Goal: Task Accomplishment & Management: Manage account settings

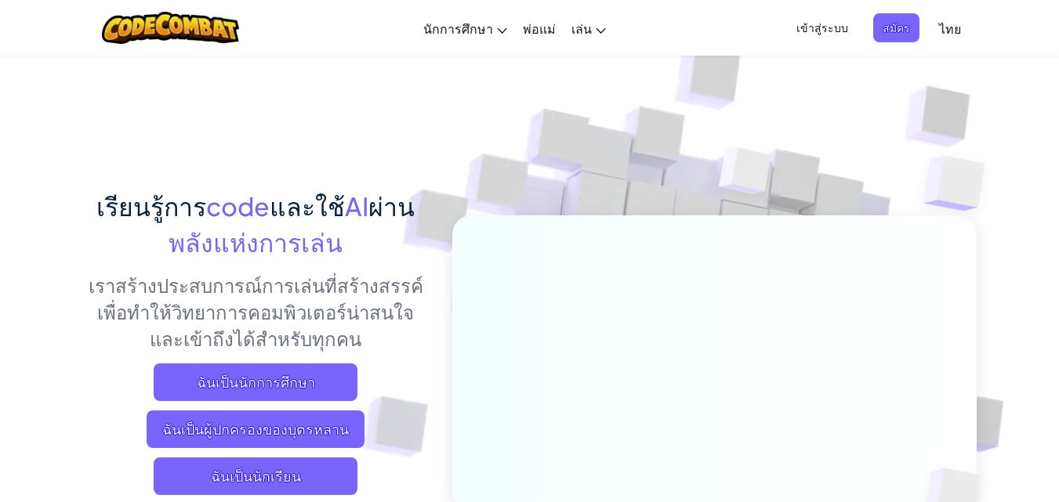
click at [822, 24] on span "เข้าสู่ระบบ" at bounding box center [822, 27] width 71 height 29
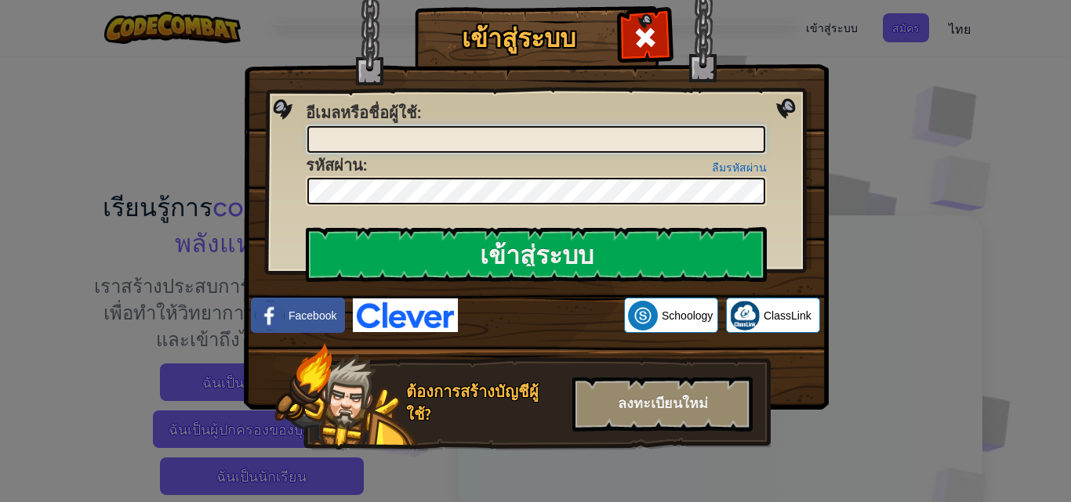
click at [542, 136] on input "อีเมลหรือชื่อผู้ใช้ :" at bounding box center [536, 139] width 458 height 27
click at [960, 163] on div "เข้าสู่ระบบ เกิดข้อผิดพลาดที่ไม่รู้จัก อีเมลหรือชื่อผู้ใช้ : ลืมรหัสผ่าน รหัสผ่…" at bounding box center [535, 251] width 1071 height 502
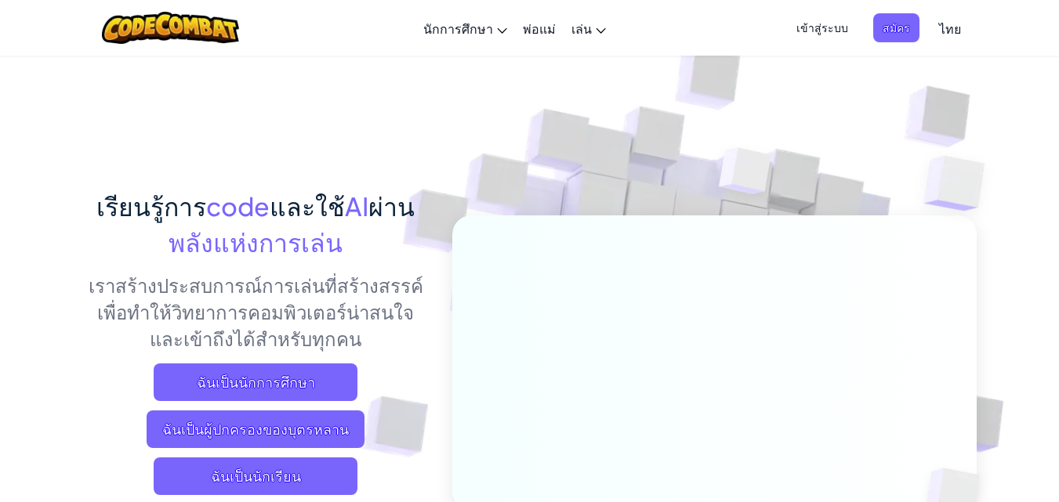
click at [816, 27] on span "เข้าสู่ระบบ" at bounding box center [822, 27] width 71 height 29
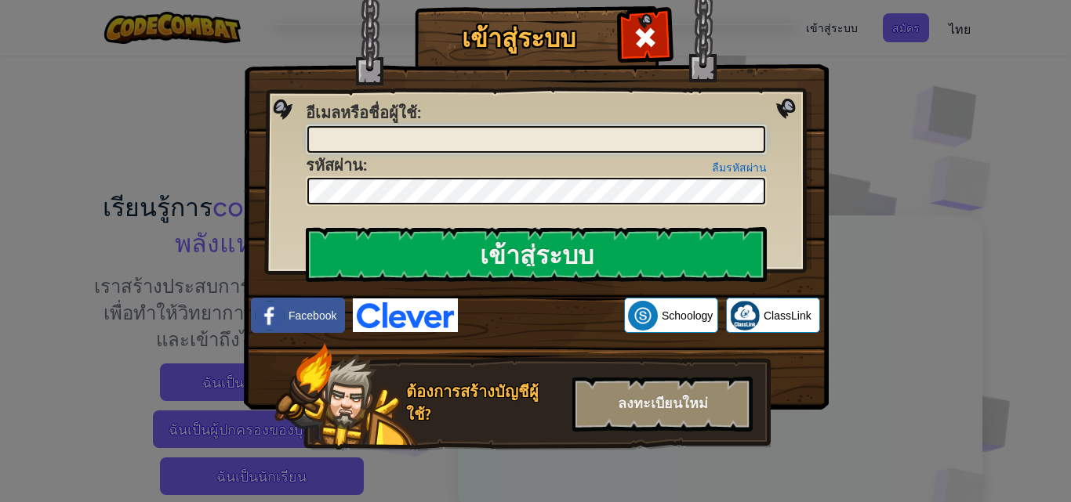
click at [571, 134] on input "อีเมลหรือชื่อผู้ใช้ :" at bounding box center [536, 139] width 458 height 27
type input "peem112345"
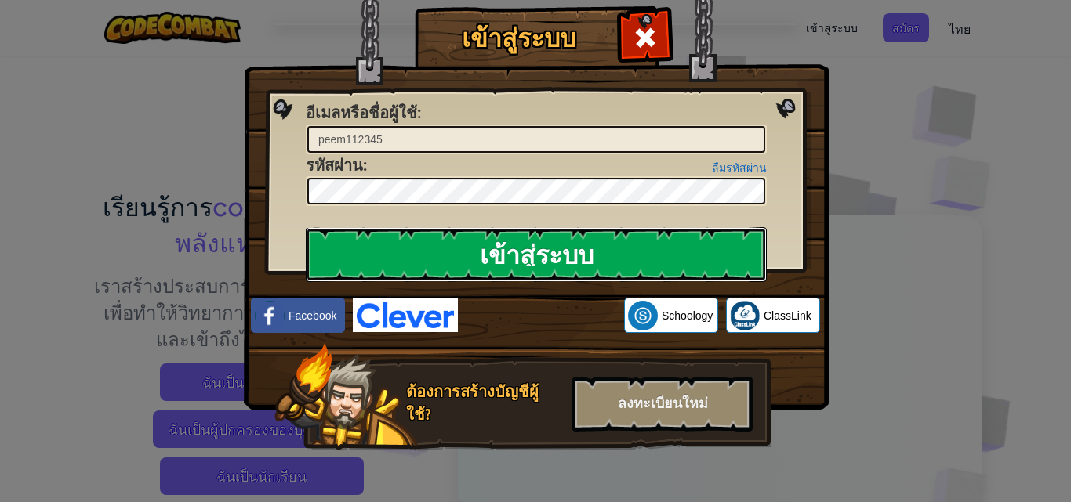
click at [480, 263] on input "เข้าสู่ระบบ" at bounding box center [536, 254] width 461 height 55
